Goal: Information Seeking & Learning: Learn about a topic

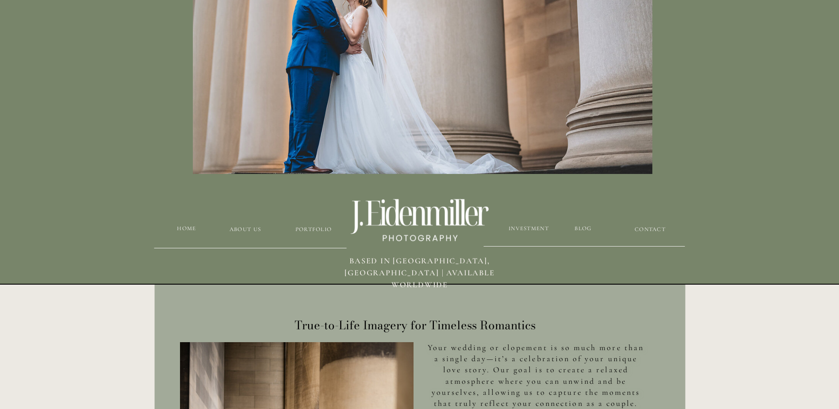
scroll to position [133, 0]
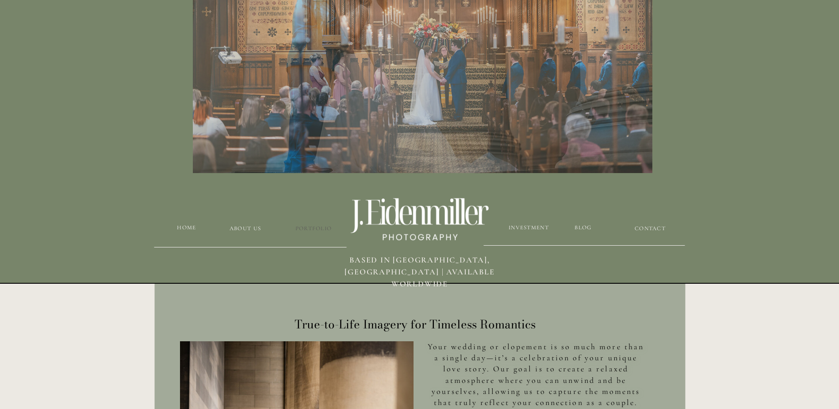
click at [309, 226] on h3 "Portfolio" at bounding box center [313, 228] width 53 height 8
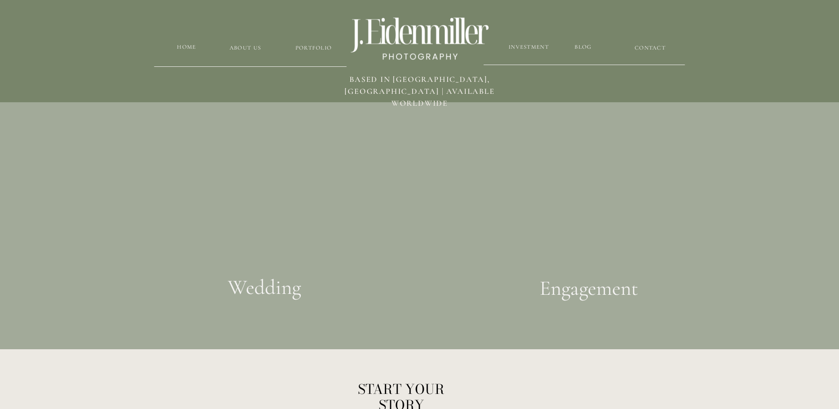
scroll to position [1604, 0]
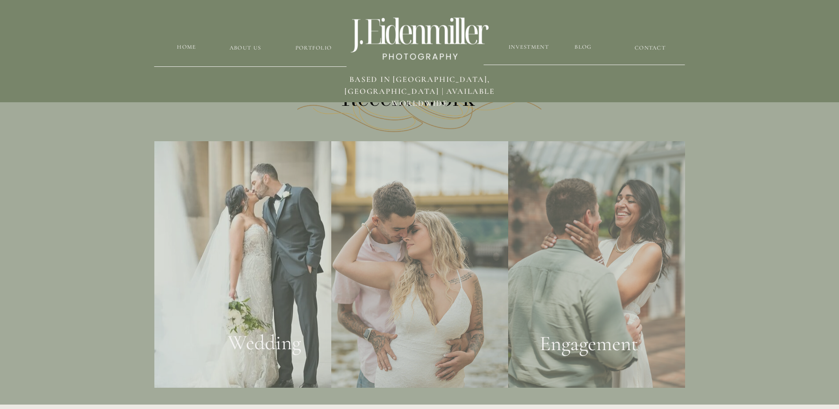
click at [589, 347] on h2 "Engagement" at bounding box center [588, 347] width 161 height 33
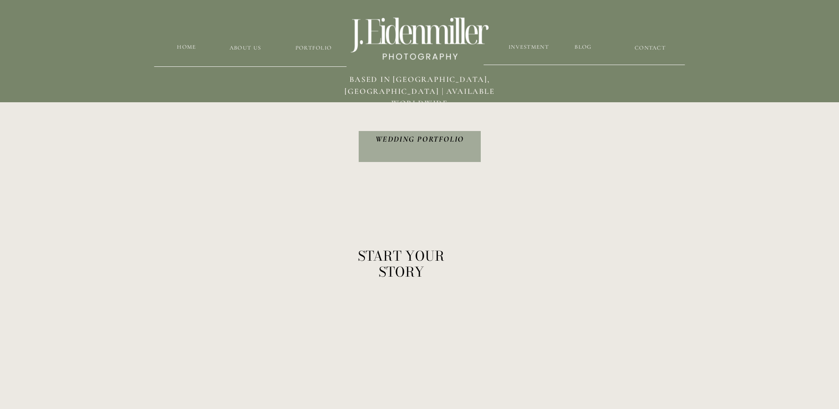
scroll to position [1769, 0]
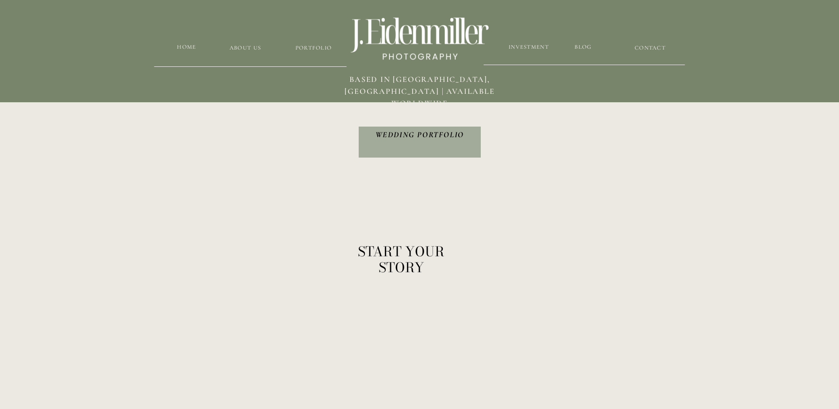
click at [432, 132] on h3 "Wedding Portfolio" at bounding box center [420, 142] width 114 height 27
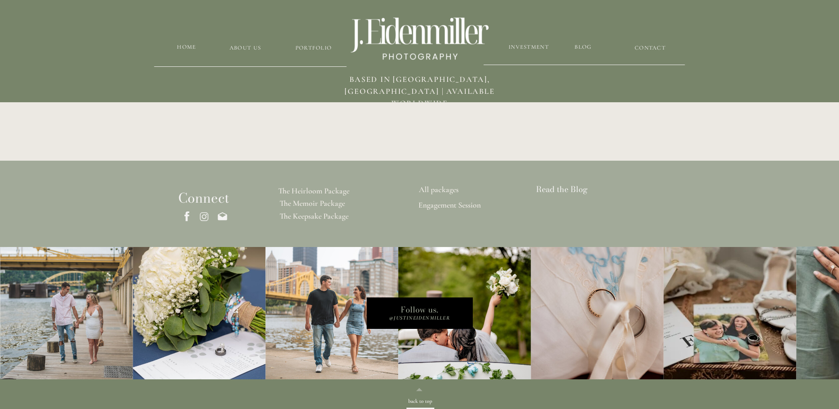
scroll to position [2045, 0]
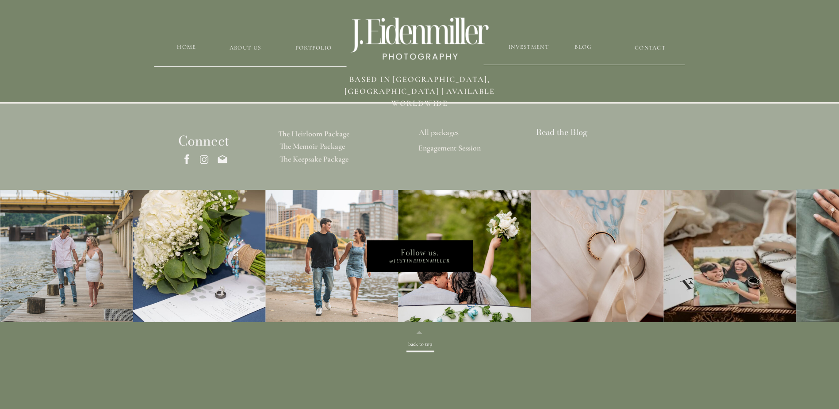
click at [317, 160] on h3 "The Keepsake Package" at bounding box center [314, 159] width 106 height 10
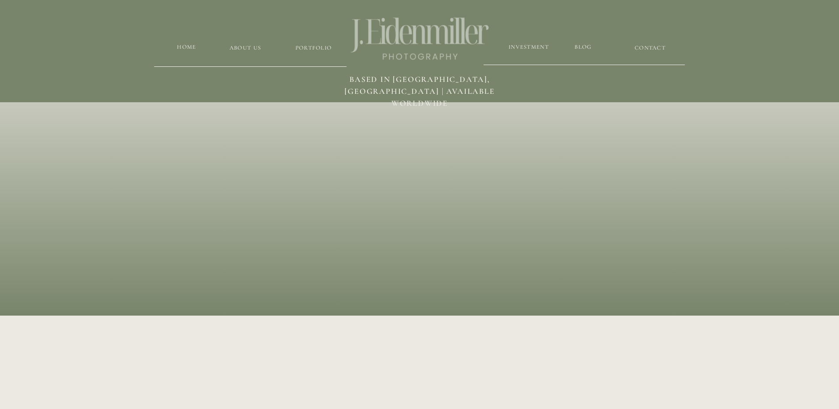
scroll to position [2045, 0]
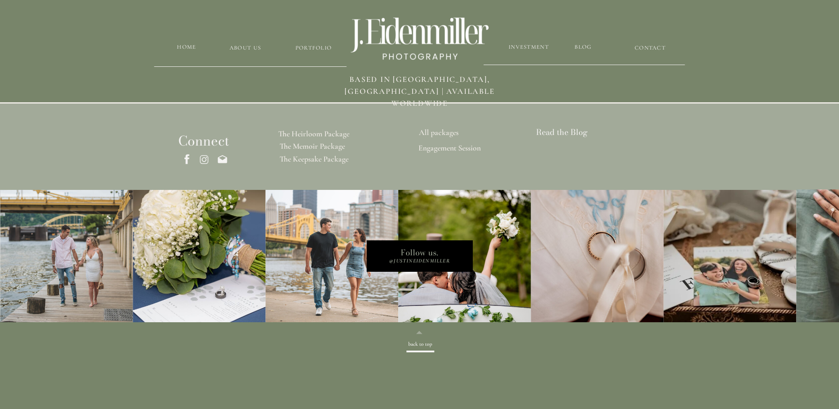
click at [312, 147] on h3 "The Memoir Package" at bounding box center [312, 147] width 110 height 10
click at [333, 130] on h3 "The Heirloom Package" at bounding box center [313, 134] width 107 height 10
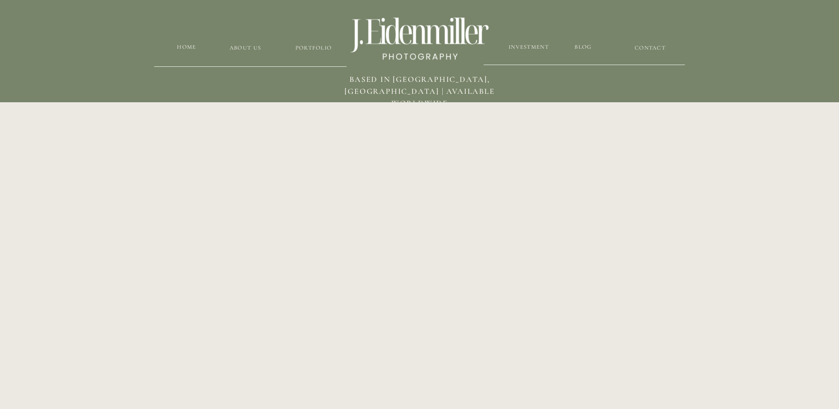
scroll to position [575, 0]
